Goal: Task Accomplishment & Management: Use online tool/utility

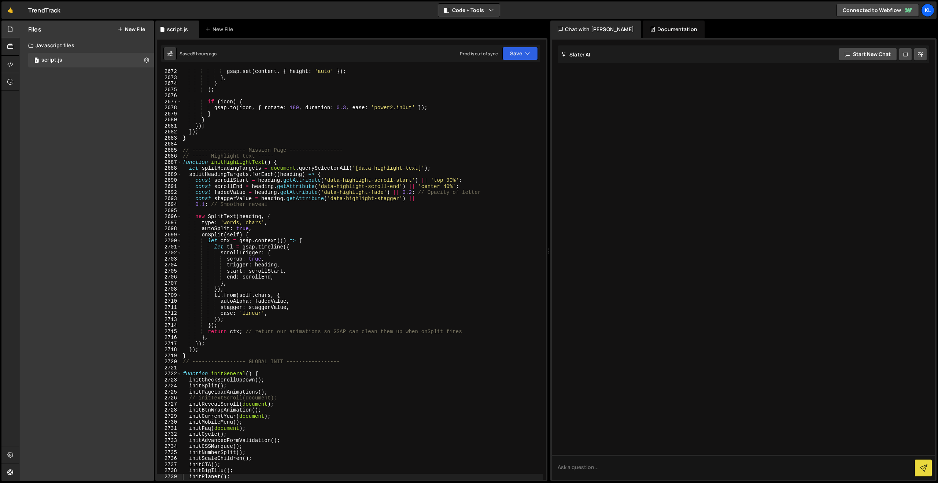
click at [7, 13] on link "🤙" at bounding box center [10, 10] width 18 height 18
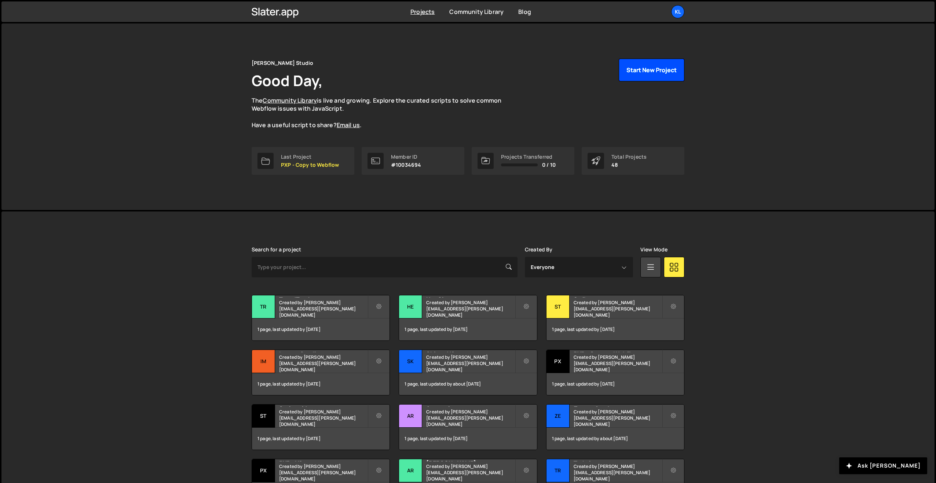
click at [638, 70] on button "Start New Project" at bounding box center [651, 70] width 66 height 23
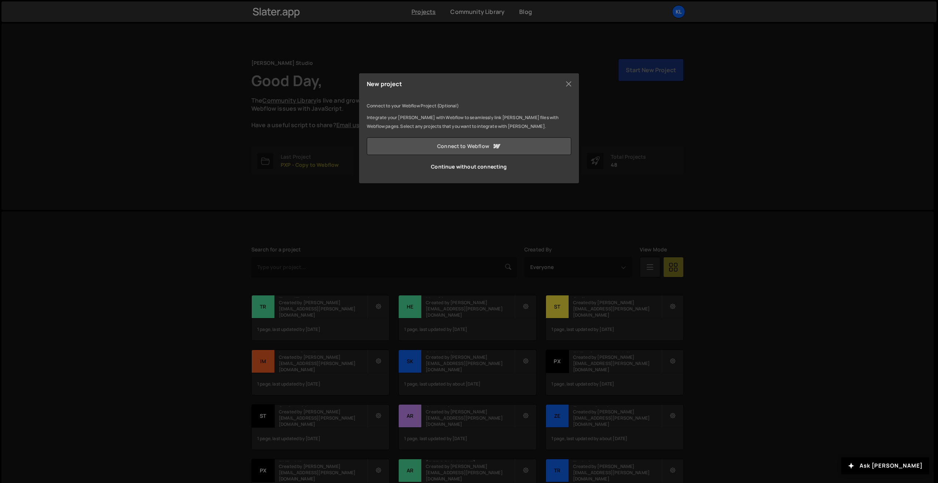
click at [439, 145] on link "Connect to Webflow" at bounding box center [469, 146] width 205 height 18
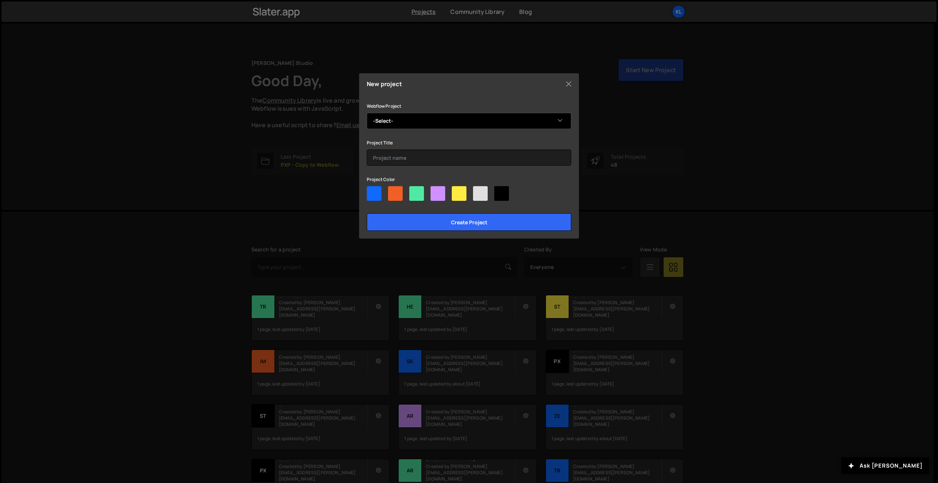
click at [424, 116] on select "-Select- Linkupapi" at bounding box center [469, 121] width 205 height 16
select select "68d45c2109f279ad4d741a36"
click at [367, 113] on select "-Select- Linkupapi" at bounding box center [469, 121] width 205 height 16
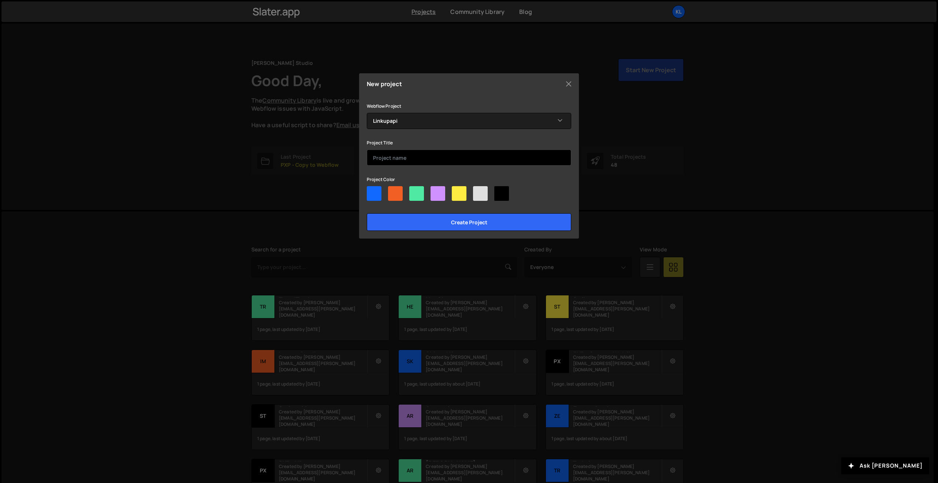
click at [411, 155] on input "text" at bounding box center [469, 158] width 205 height 16
type input "Linkupapi"
click at [367, 193] on div at bounding box center [374, 193] width 15 height 15
click at [367, 191] on input"] "radio" at bounding box center [369, 188] width 5 height 5
radio input"] "true"
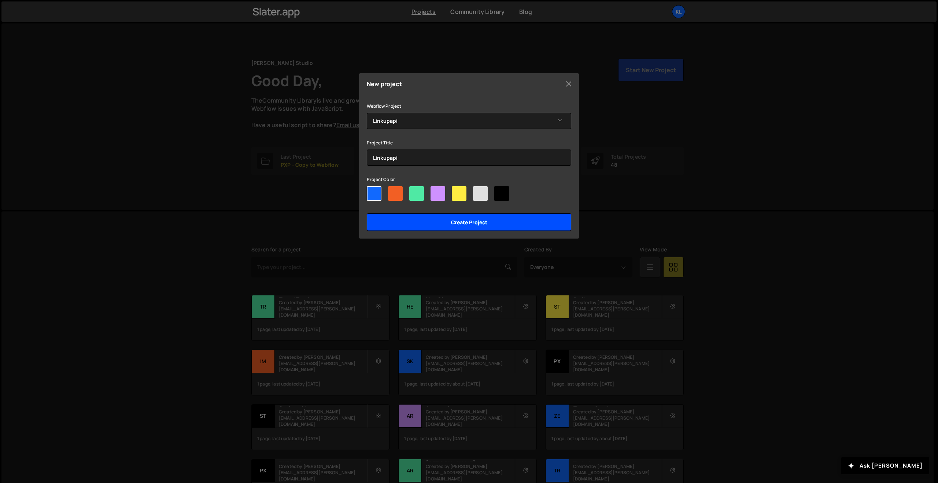
click at [406, 227] on input "Create project" at bounding box center [469, 222] width 205 height 18
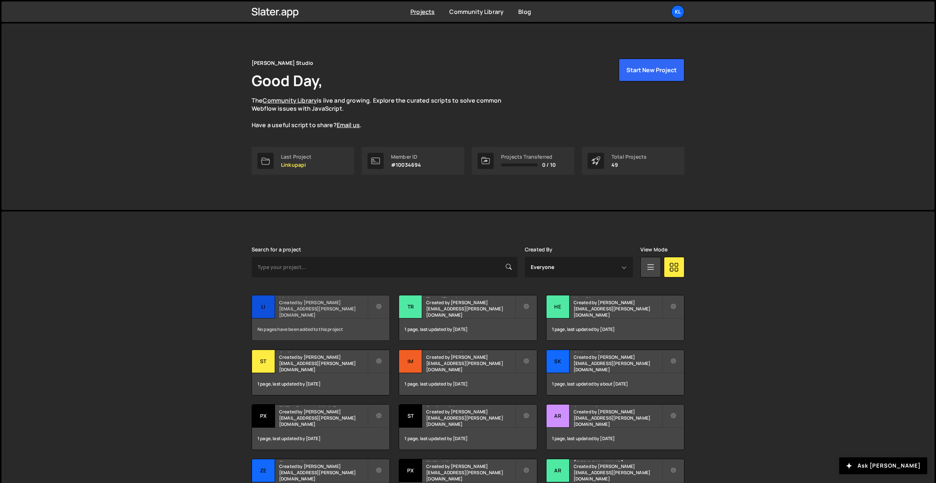
click at [284, 298] on h2 "Linkupapi" at bounding box center [323, 296] width 88 height 2
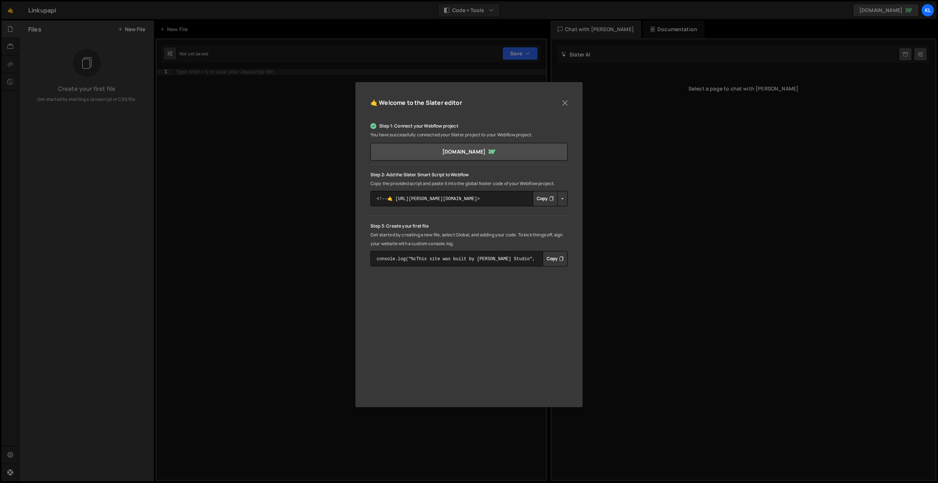
click at [206, 109] on div "🤙 Welcome to the [PERSON_NAME] editor Step 1: Connect your Webflow project You …" at bounding box center [469, 241] width 938 height 483
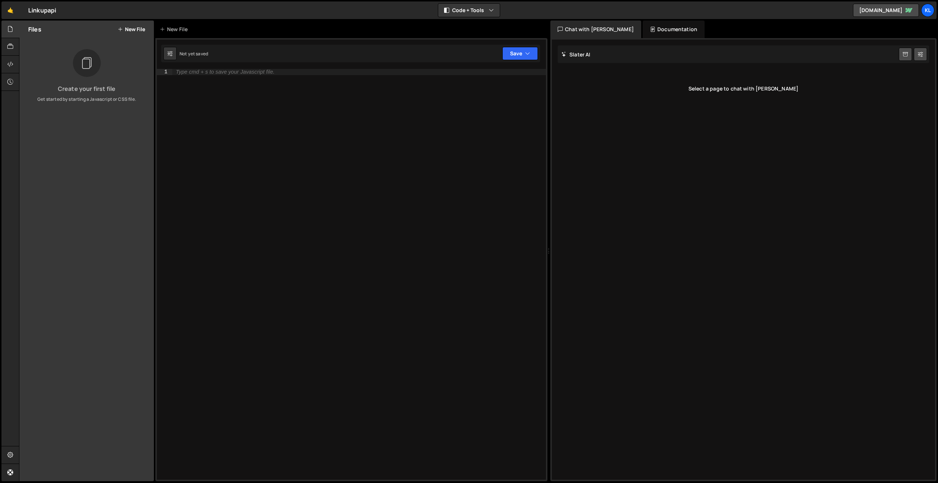
click at [130, 28] on button "New File" at bounding box center [131, 29] width 27 height 6
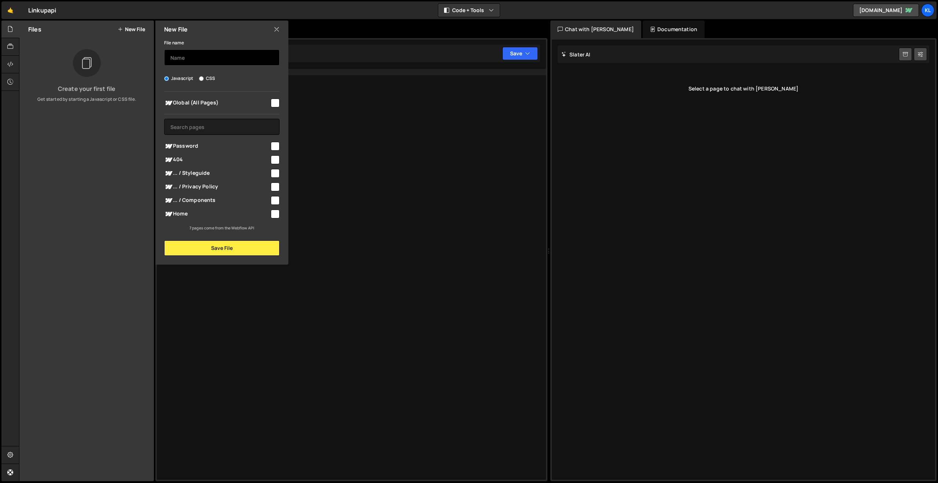
click at [207, 60] on input "text" at bounding box center [221, 57] width 115 height 16
type input "script"
click at [272, 99] on input "checkbox" at bounding box center [275, 103] width 9 height 9
checkbox input "true"
click at [209, 247] on button "Save File" at bounding box center [221, 247] width 115 height 15
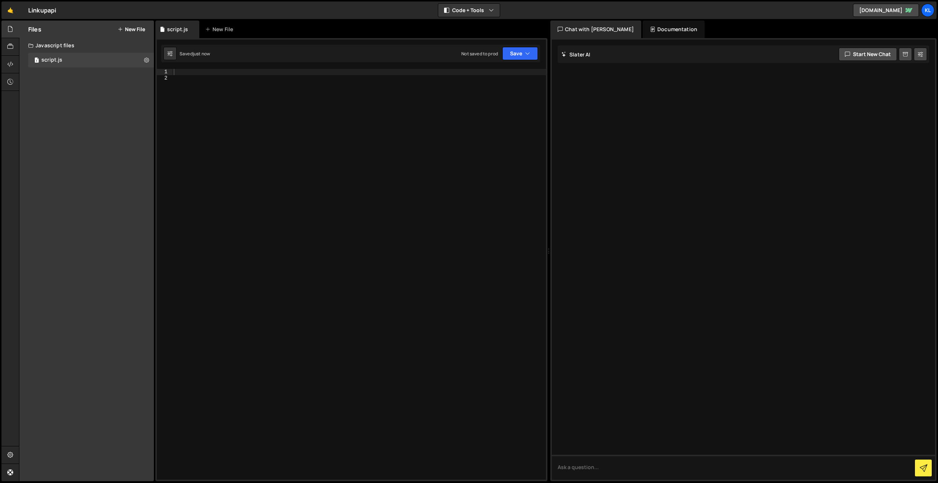
click at [248, 114] on div at bounding box center [359, 280] width 374 height 423
click at [222, 70] on div at bounding box center [359, 280] width 374 height 423
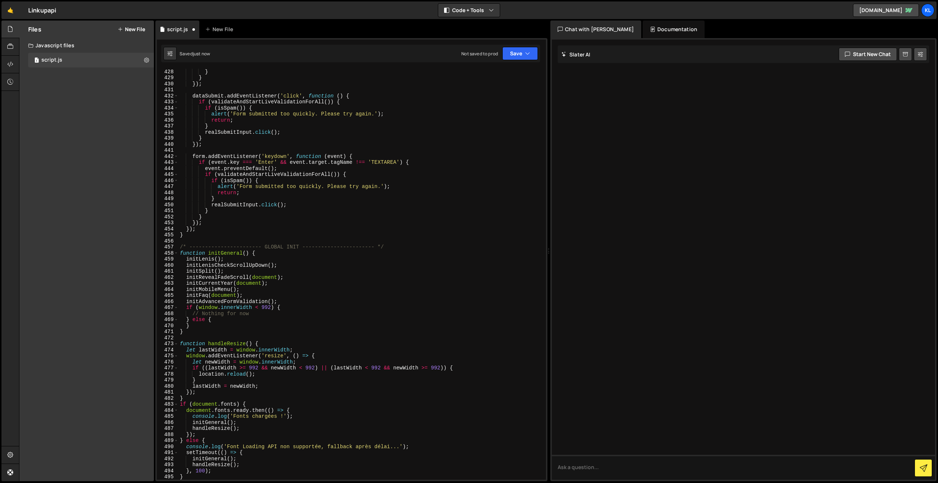
scroll to position [2595, 0]
drag, startPoint x: 507, startPoint y: 51, endPoint x: 513, endPoint y: 53, distance: 6.7
click at [508, 51] on button "Save" at bounding box center [521, 53] width 36 height 13
click at [499, 109] on button "Save to Production S Not saved to prod" at bounding box center [496, 100] width 88 height 24
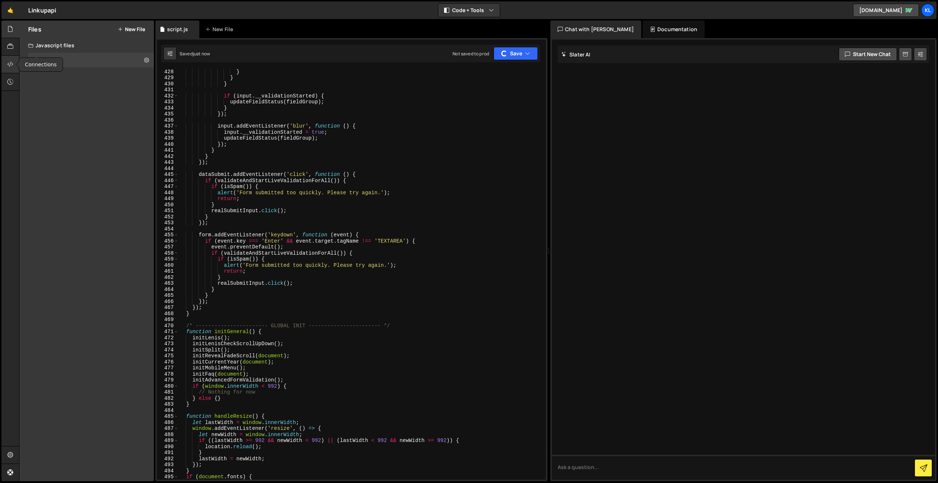
click at [10, 63] on icon at bounding box center [10, 64] width 6 height 8
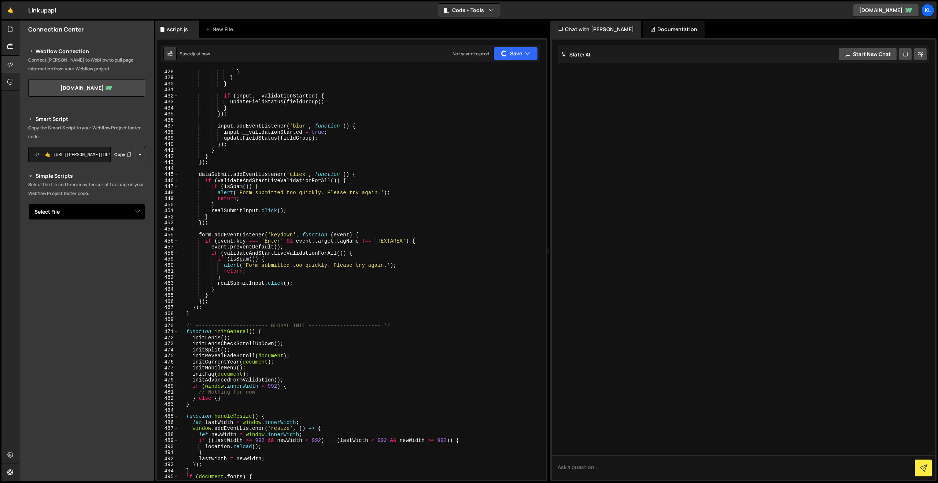
click at [131, 220] on select "Select File script.js" at bounding box center [86, 212] width 117 height 16
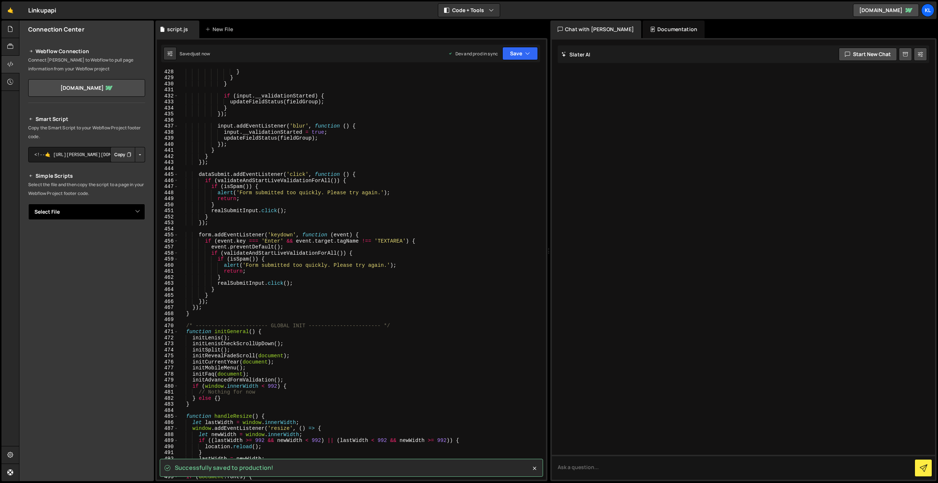
select select "47241"
click at [28, 204] on select "Select File script.js" at bounding box center [86, 212] width 117 height 16
click at [119, 235] on button "Copy" at bounding box center [122, 236] width 25 height 15
